Goal: Task Accomplishment & Management: Use online tool/utility

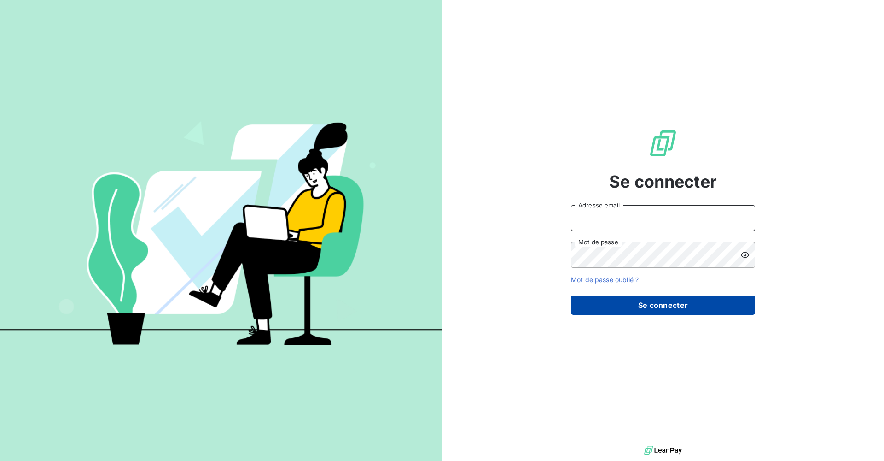
type input "[EMAIL_ADDRESS][DOMAIN_NAME]"
click at [671, 308] on button "Se connecter" at bounding box center [663, 304] width 184 height 19
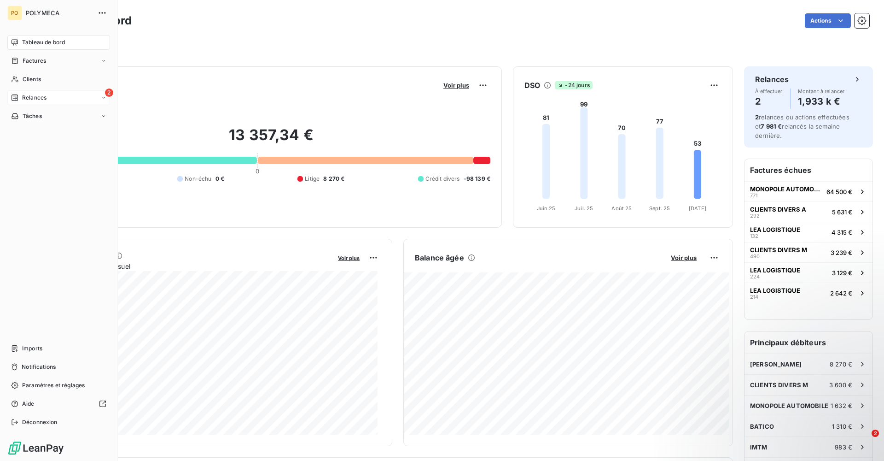
click at [26, 97] on span "Relances" at bounding box center [34, 97] width 24 height 8
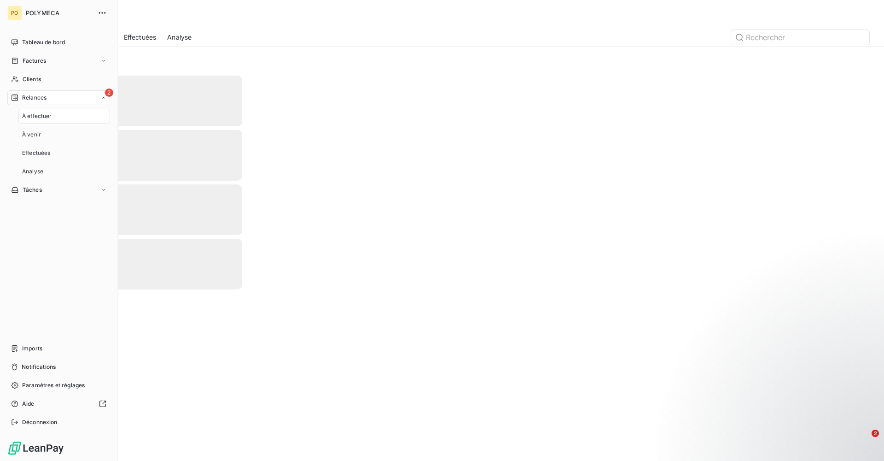
click at [36, 119] on span "À effectuer" at bounding box center [37, 116] width 30 height 8
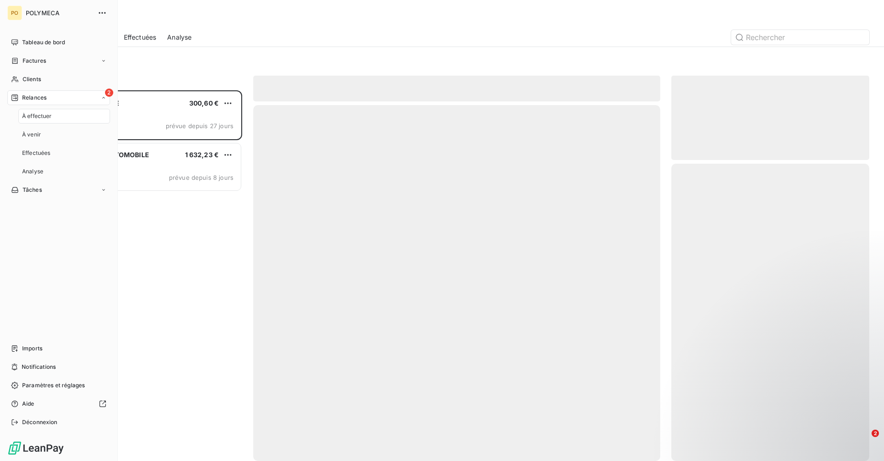
scroll to position [363, 191]
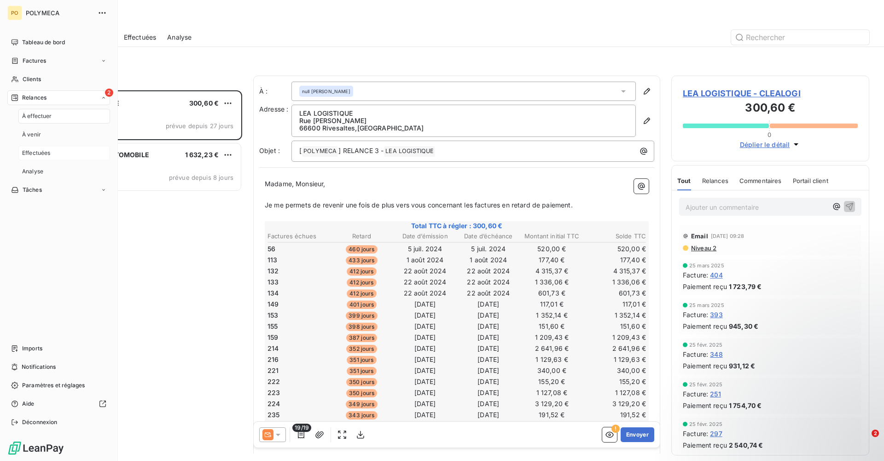
click at [54, 157] on div "Effectuées" at bounding box center [64, 153] width 92 height 15
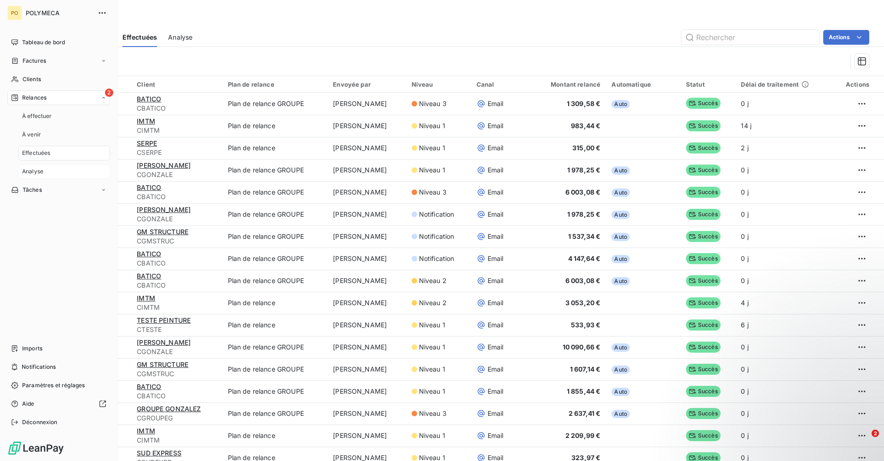
click at [49, 168] on div "Analyse" at bounding box center [64, 171] width 92 height 15
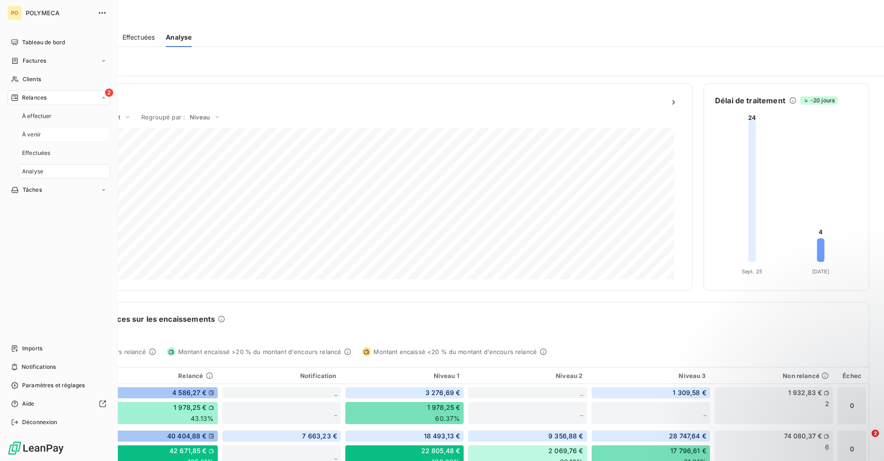
click at [48, 133] on div "À venir" at bounding box center [64, 134] width 92 height 15
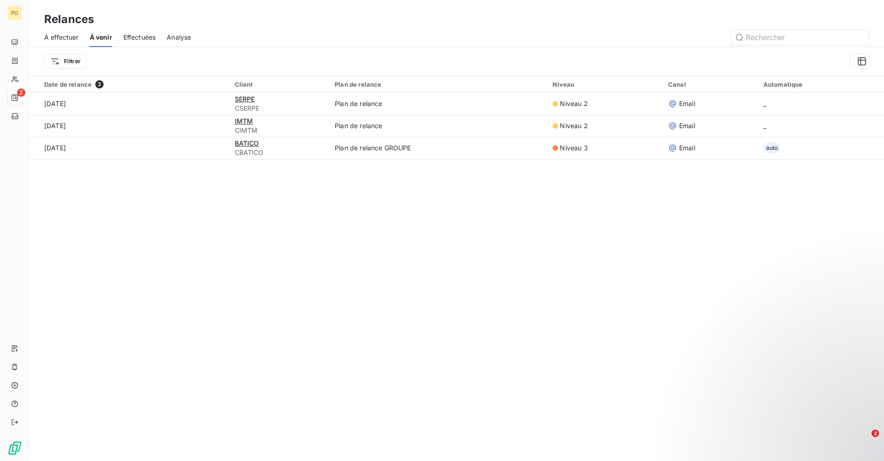
click at [403, 255] on div "Relances À effectuer À venir Effectuées Analyse Filtrer Date de relance 3 Clien…" at bounding box center [456, 230] width 855 height 461
